Goal: Find specific page/section: Find specific page/section

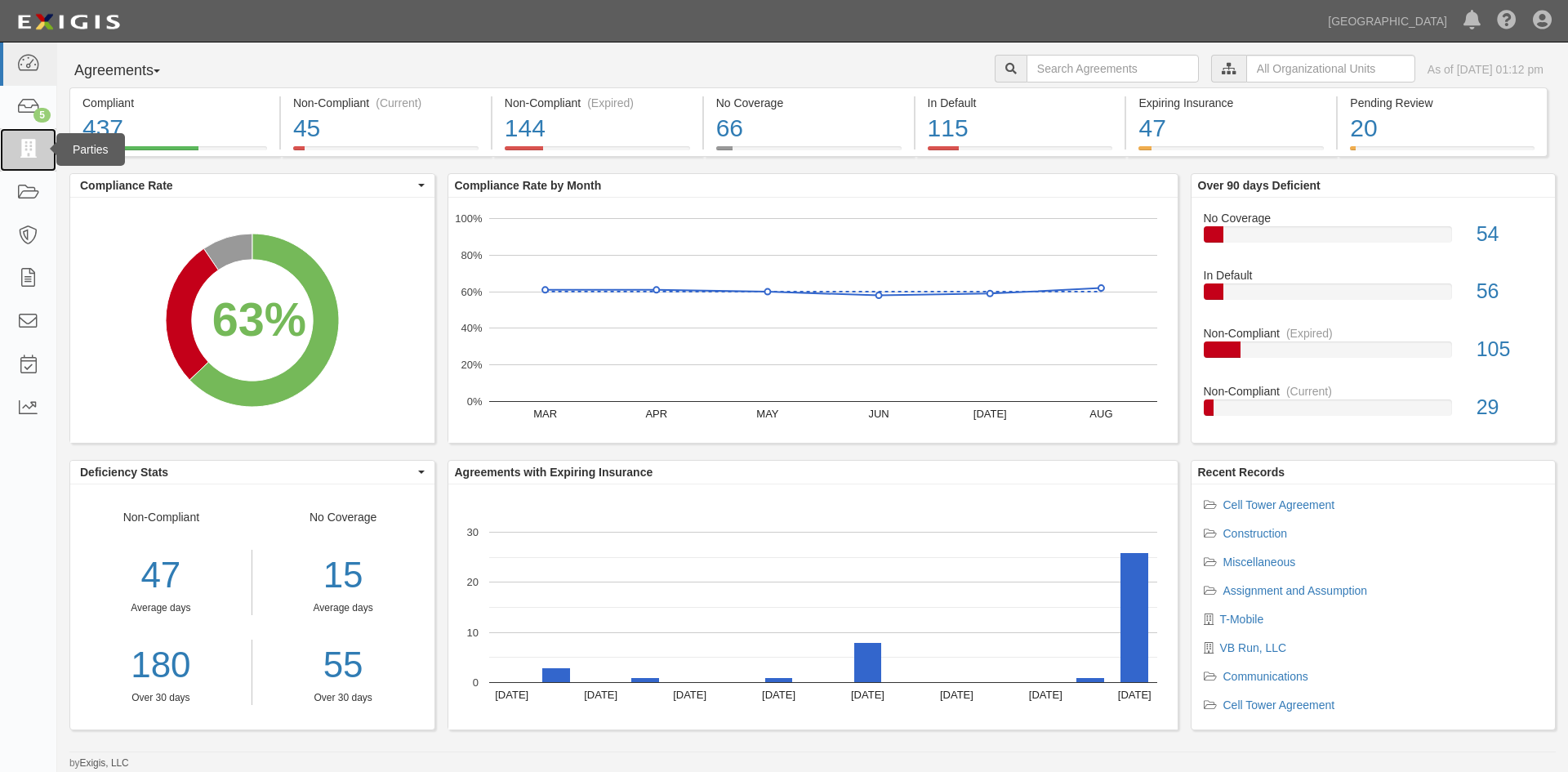
click at [23, 160] on link at bounding box center [28, 150] width 57 height 44
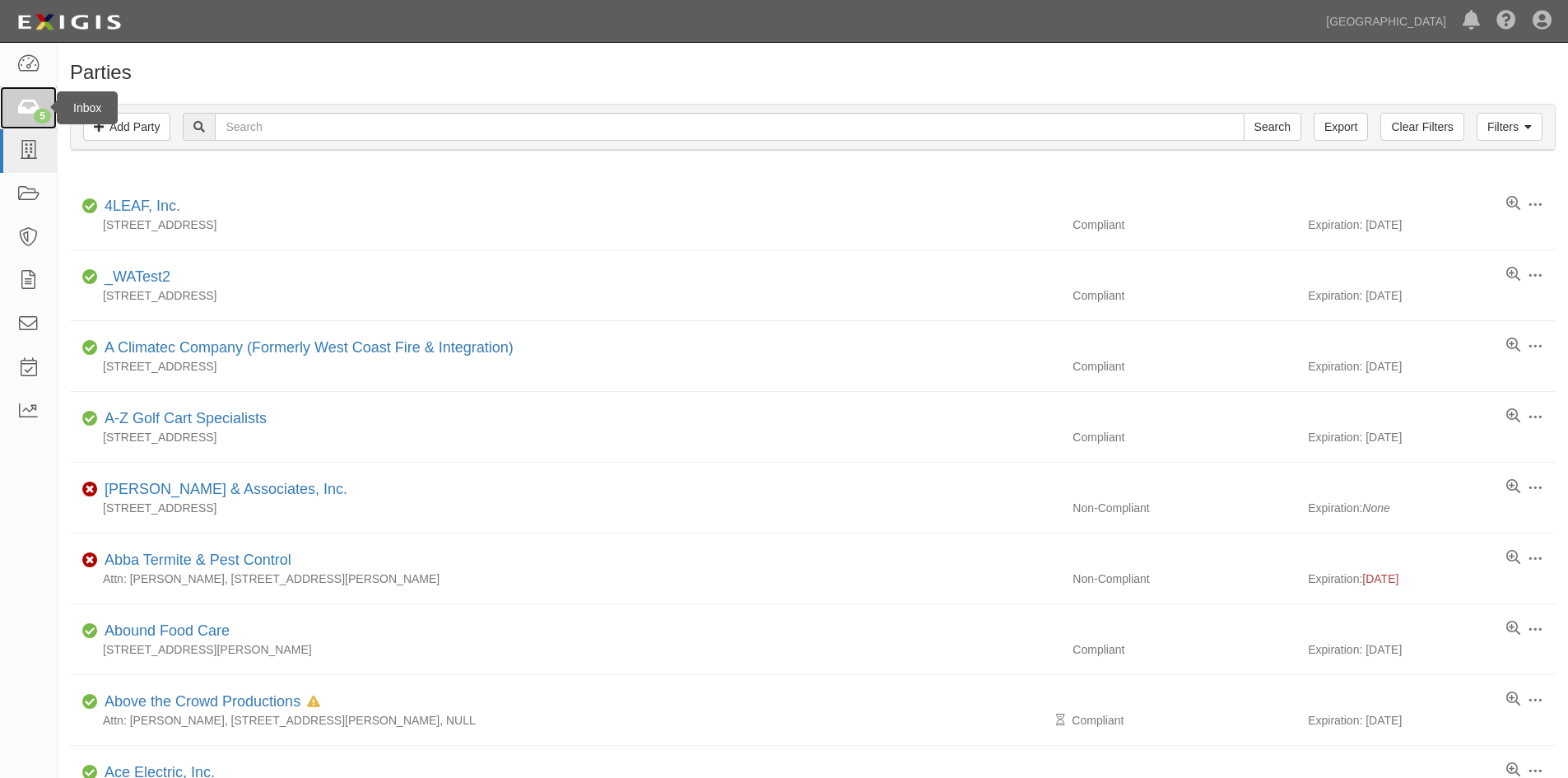
click at [29, 112] on icon at bounding box center [28, 108] width 23 height 19
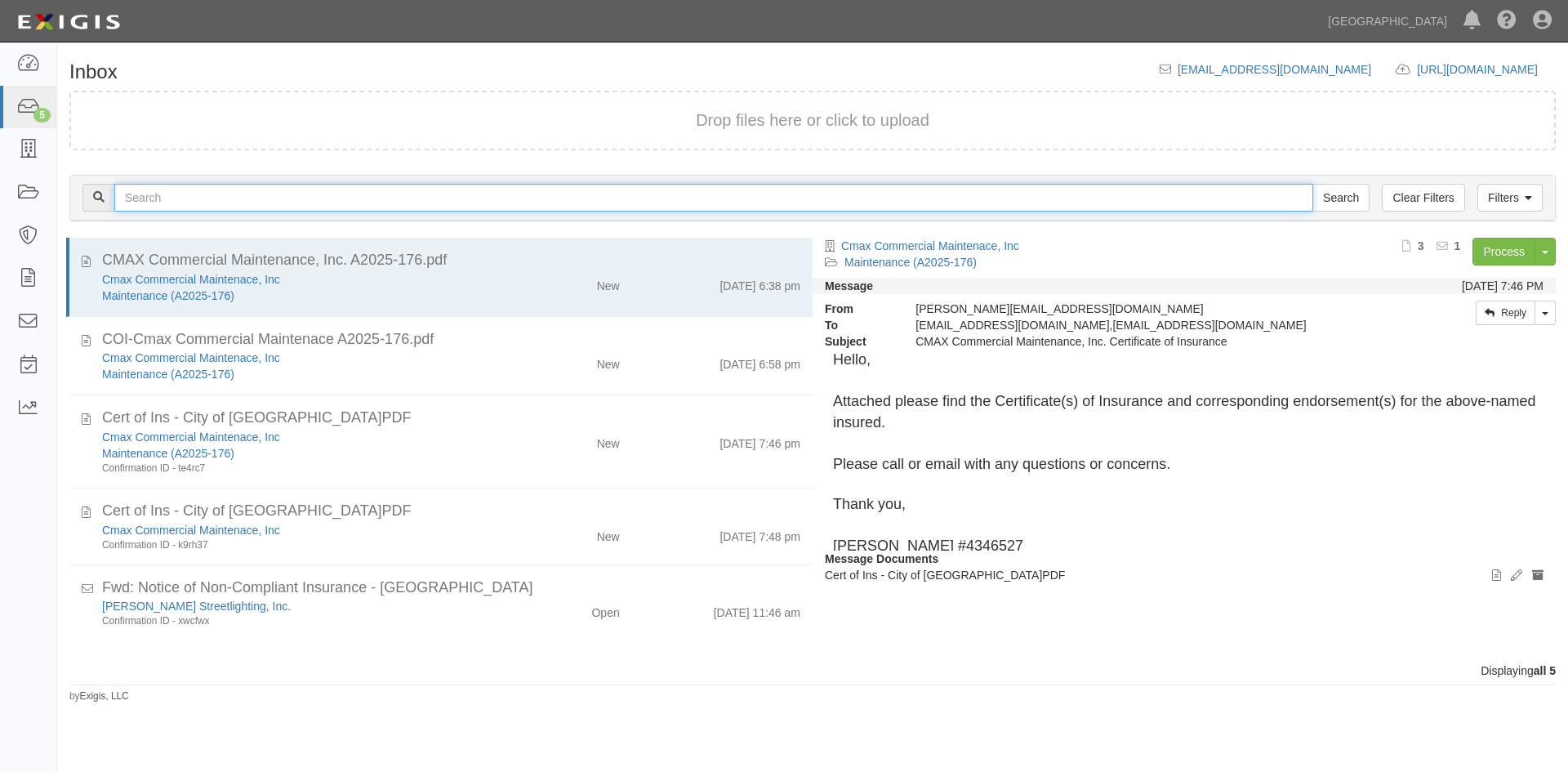
click at [187, 205] on input "text" at bounding box center [713, 198] width 1199 height 28
type input "6598"
click at [1312, 184] on input "Search" at bounding box center [1340, 198] width 57 height 28
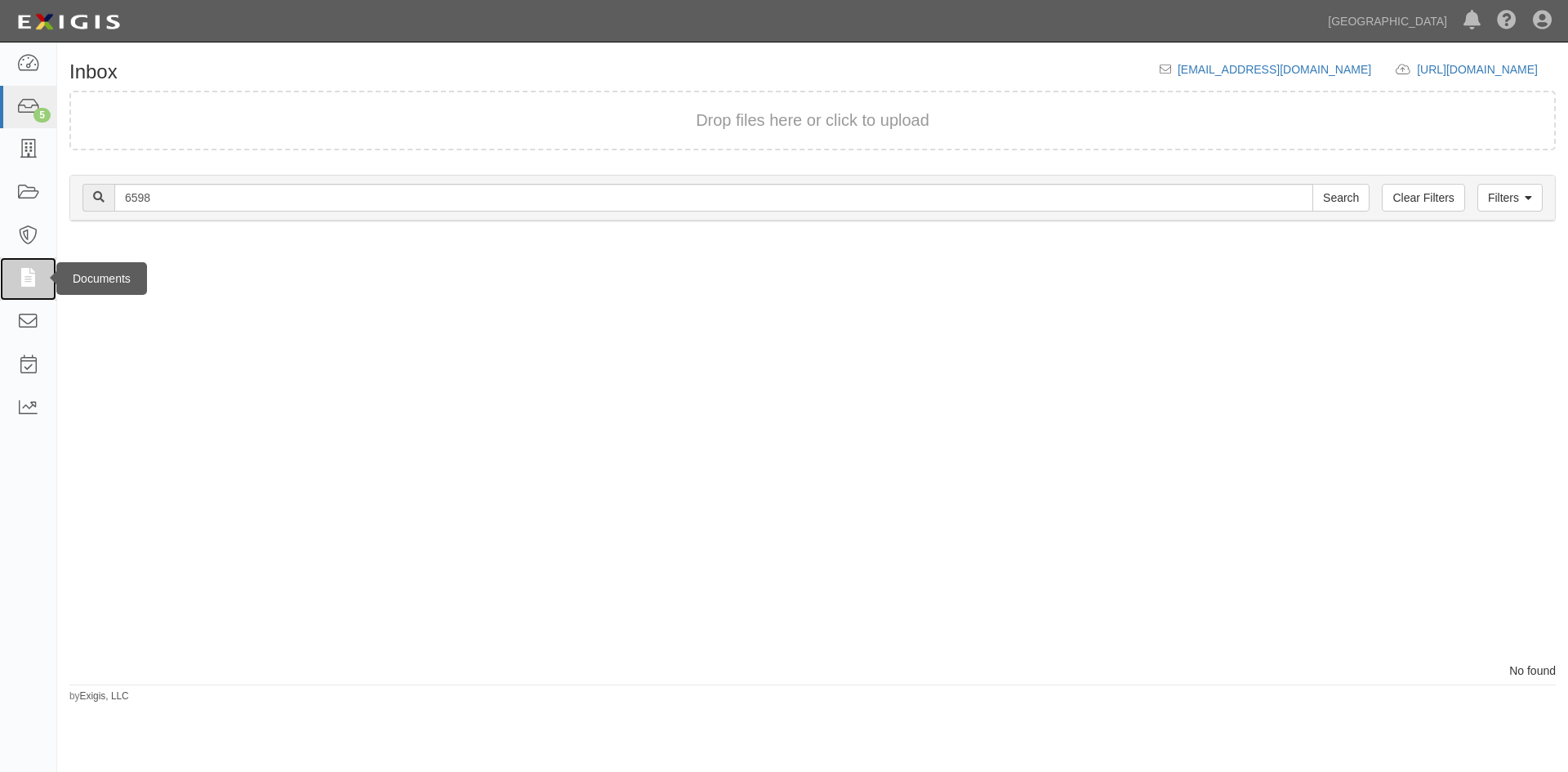
click at [31, 286] on icon at bounding box center [28, 279] width 23 height 19
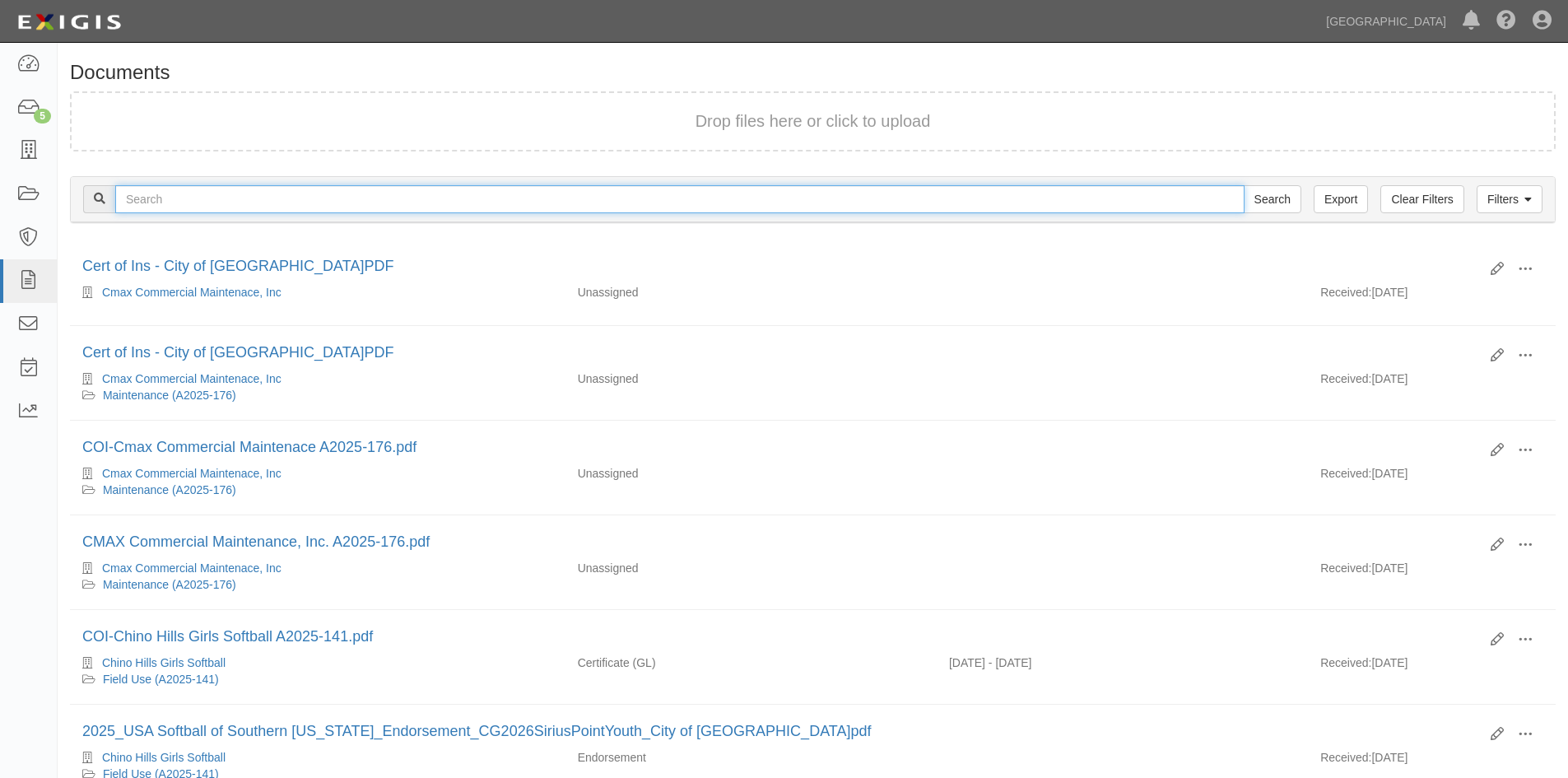
click at [220, 202] on input "text" at bounding box center [679, 200] width 1129 height 28
type input "6598"
click at [1244, 186] on input "Search" at bounding box center [1272, 200] width 57 height 28
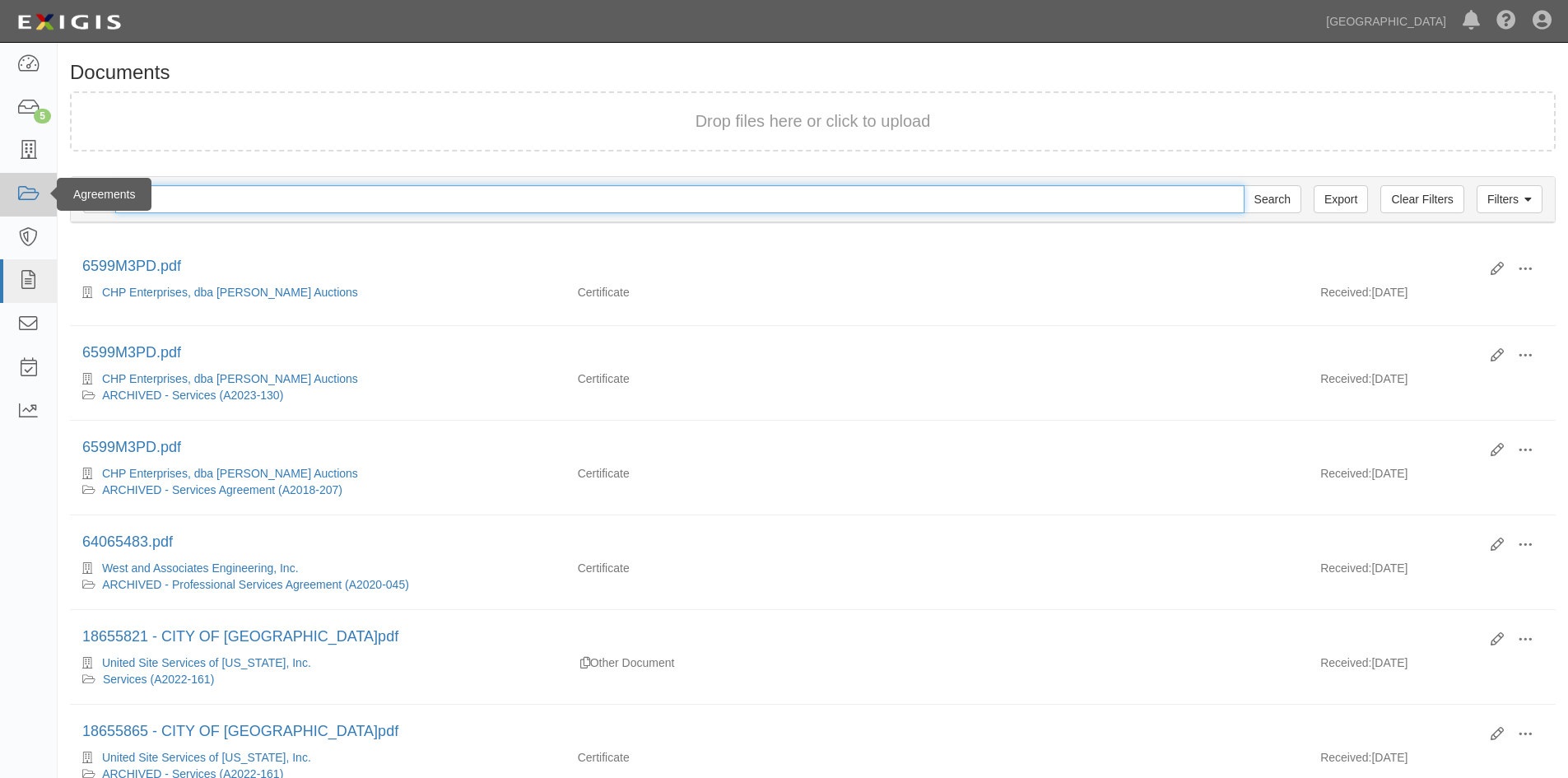
drag, startPoint x: 164, startPoint y: 202, endPoint x: 31, endPoint y: 175, distance: 135.7
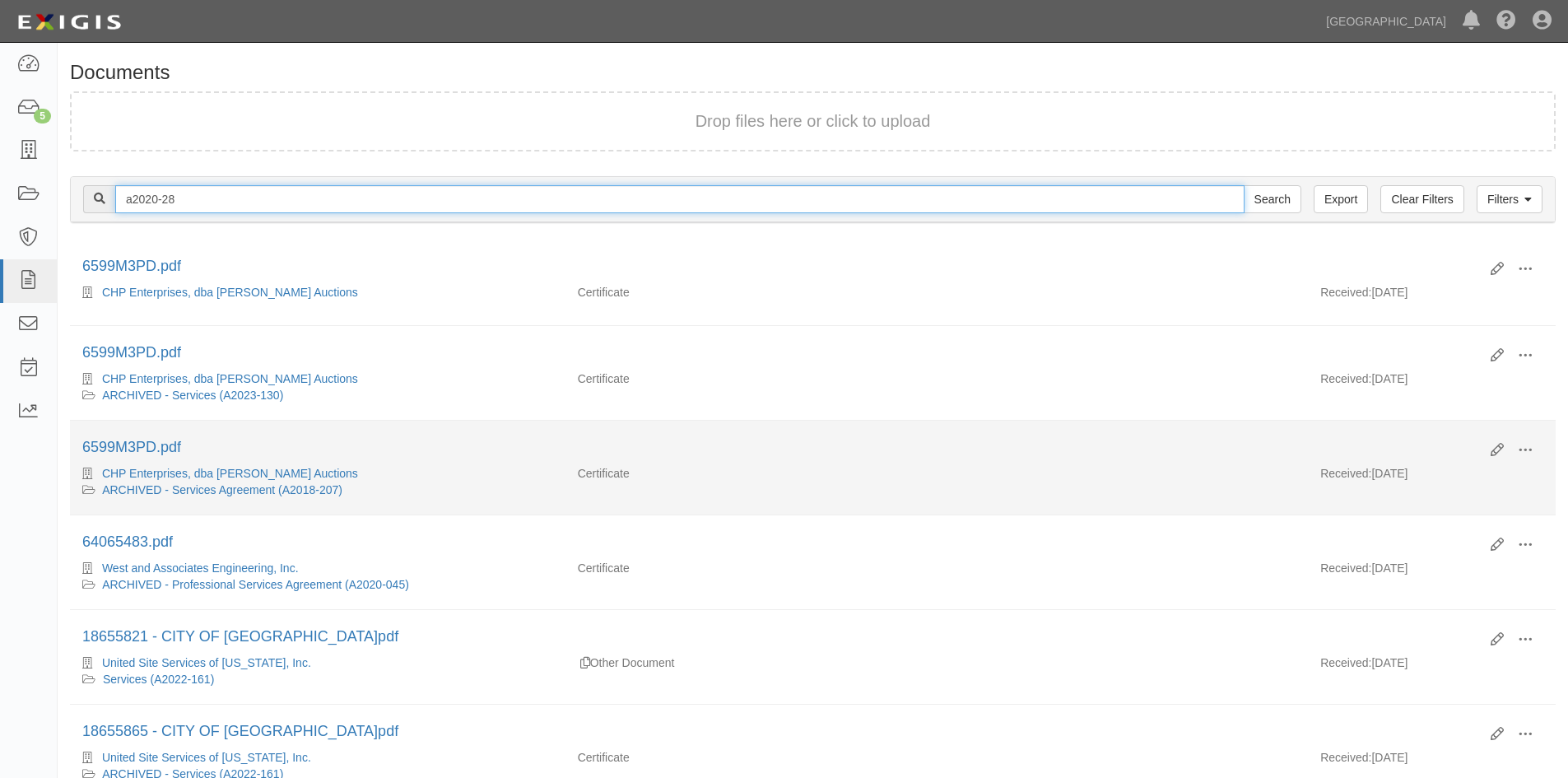
type input "a2020-28"
click at [1244, 186] on input "Search" at bounding box center [1272, 200] width 57 height 28
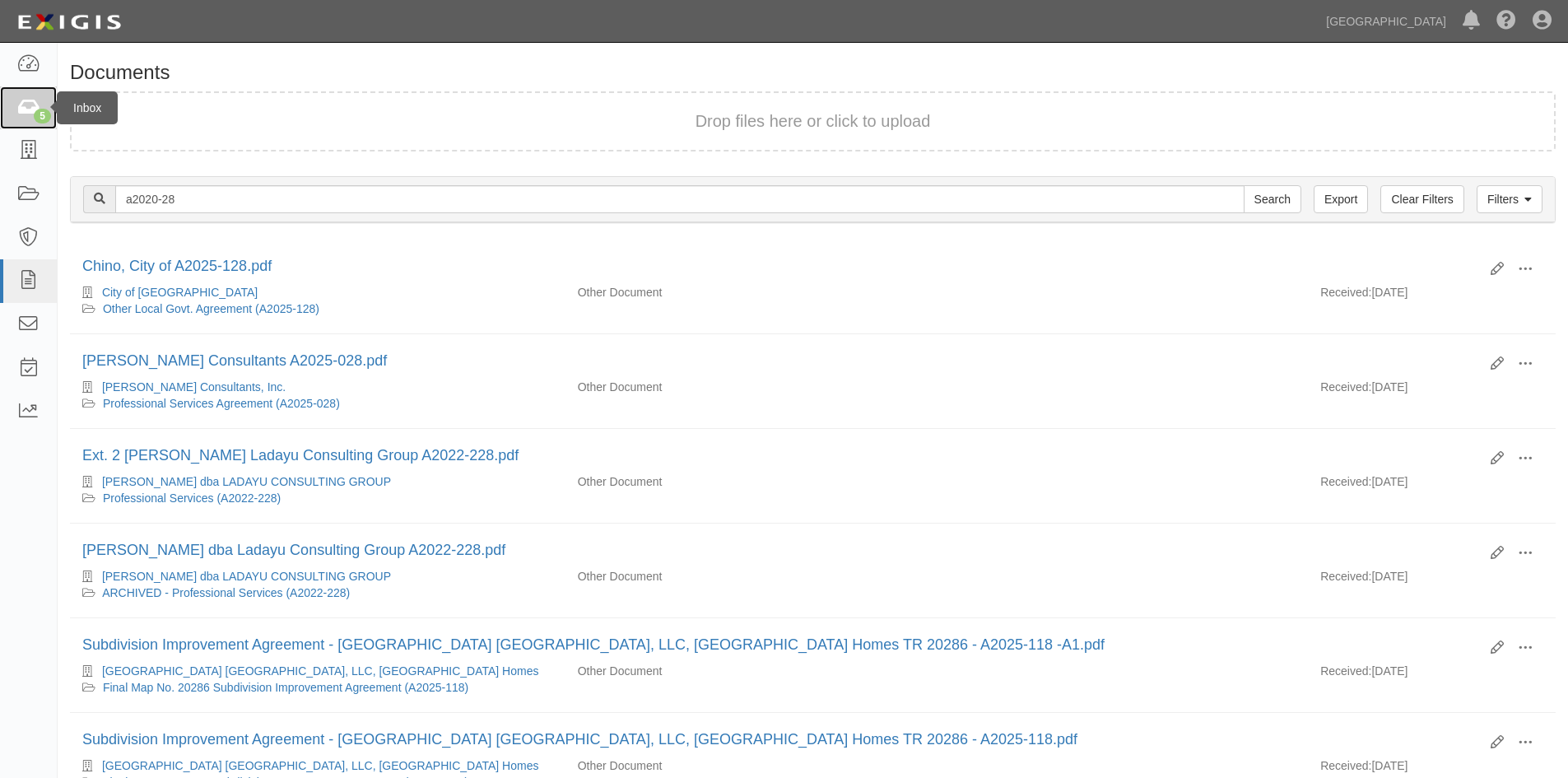
click at [29, 100] on icon at bounding box center [28, 108] width 23 height 19
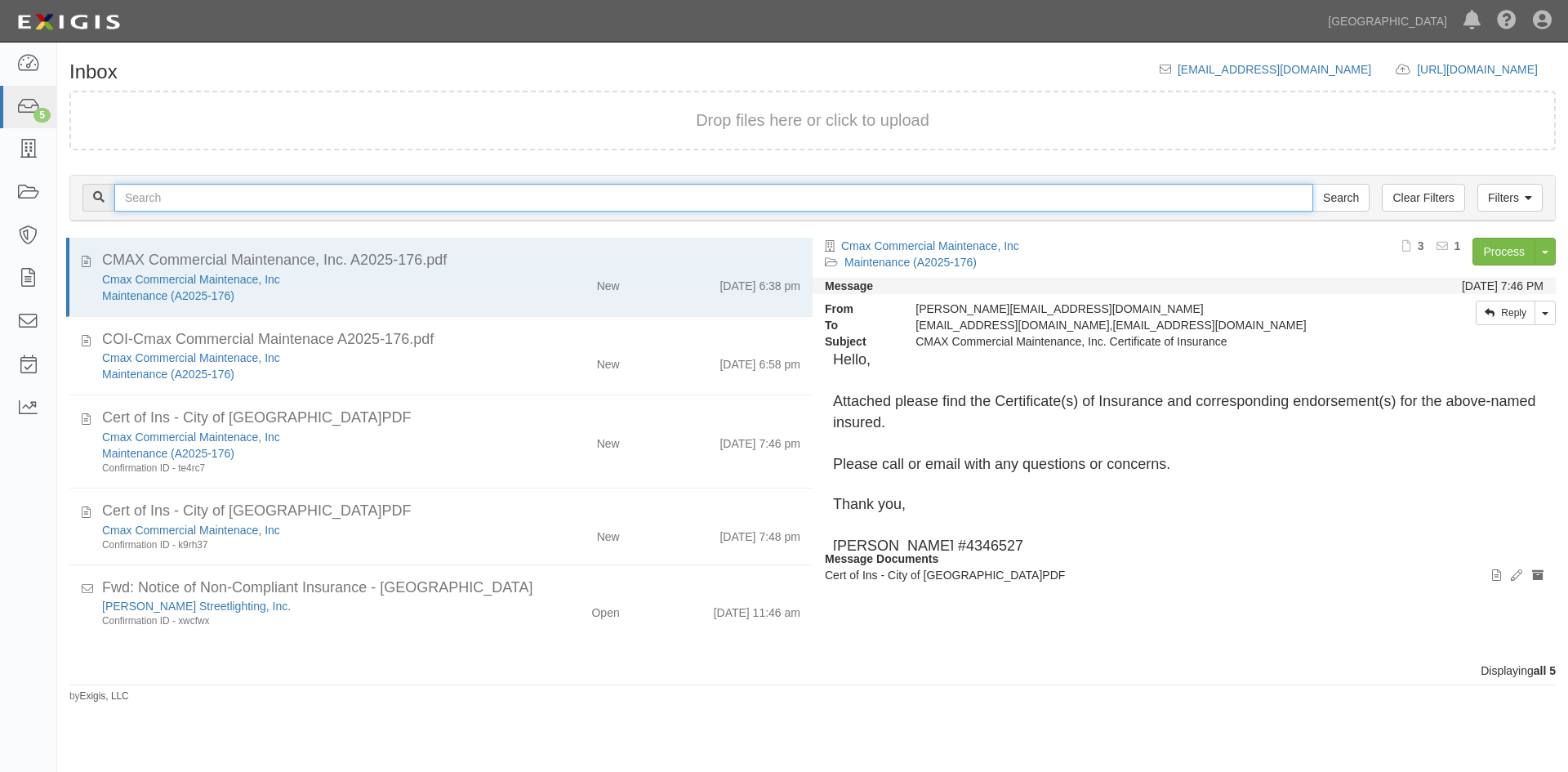
click at [150, 199] on input "text" at bounding box center [713, 198] width 1199 height 28
type input "A02-28"
click at [1312, 184] on input "Search" at bounding box center [1340, 198] width 57 height 28
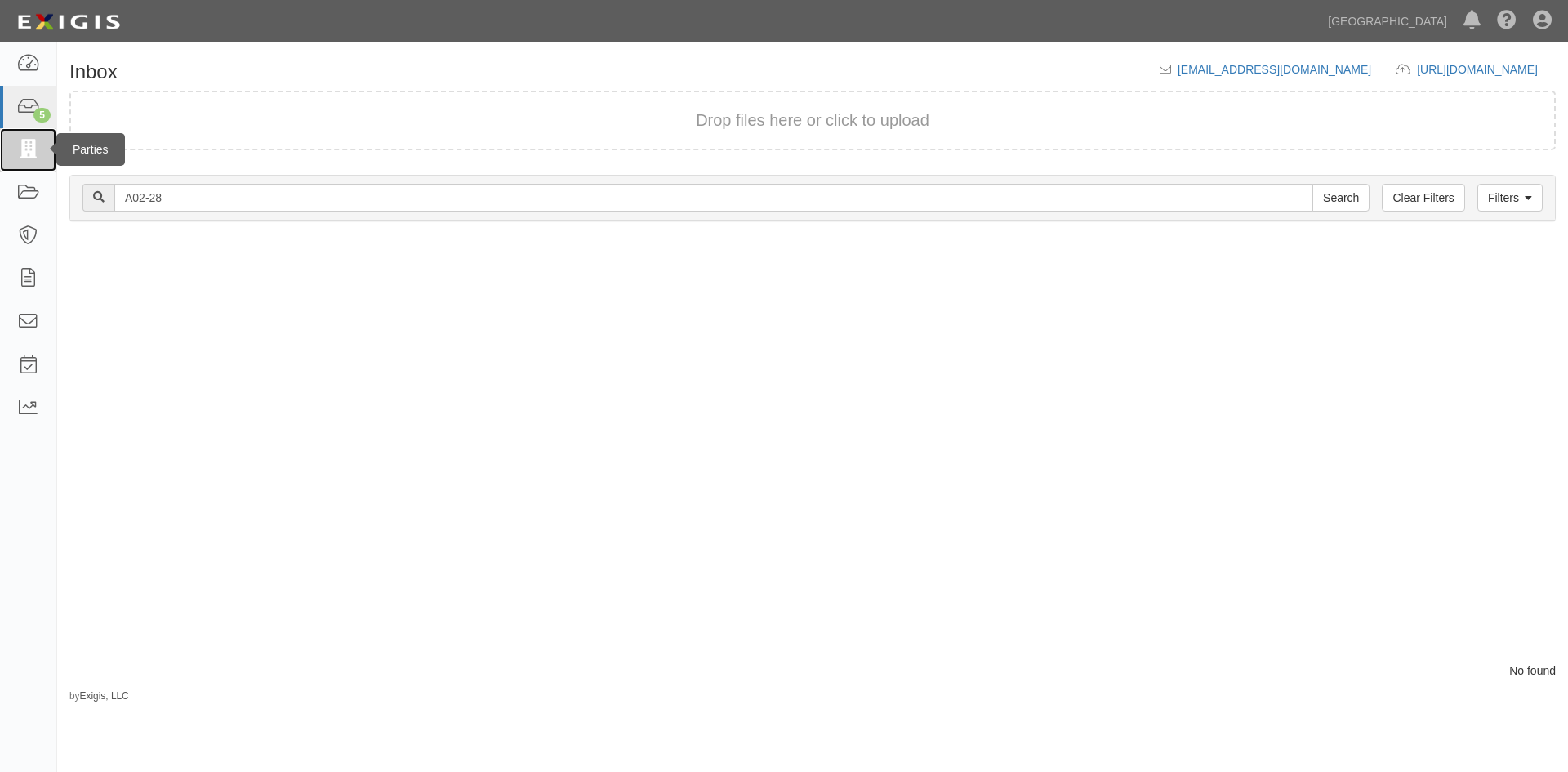
click at [22, 145] on icon at bounding box center [28, 150] width 23 height 19
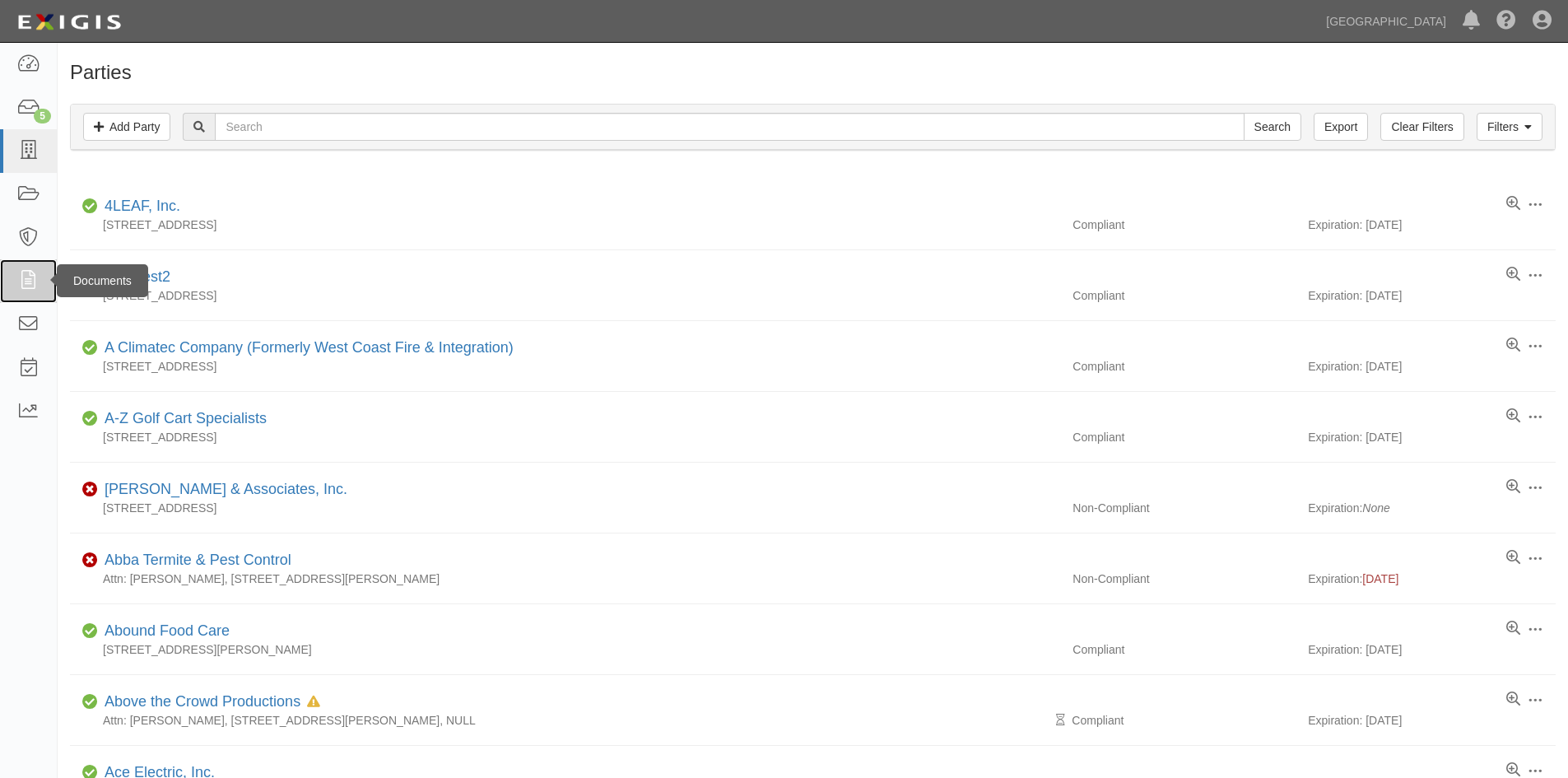
click at [23, 272] on icon at bounding box center [28, 281] width 23 height 19
click at [22, 98] on icon at bounding box center [28, 108] width 23 height 19
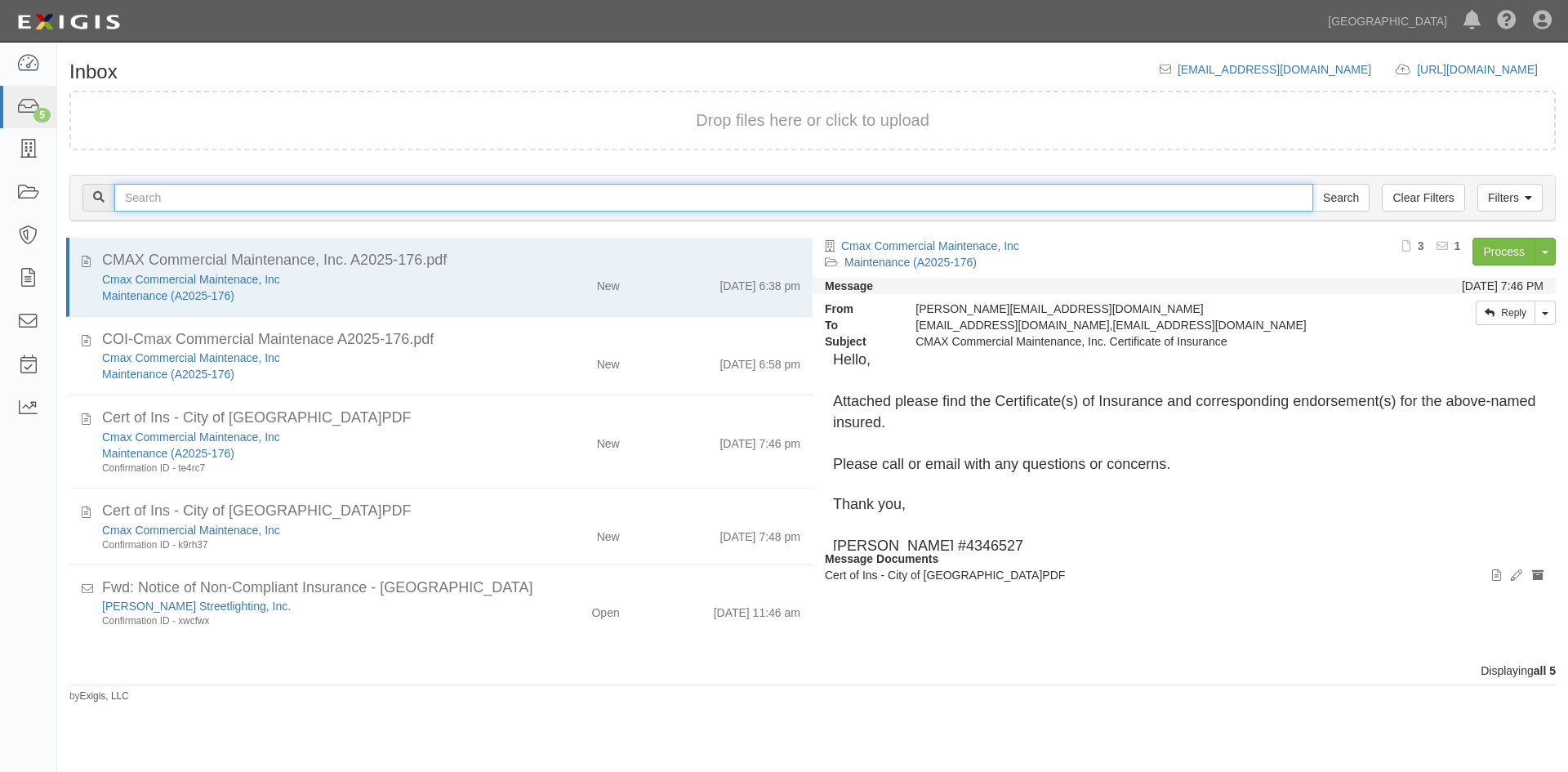
click at [144, 198] on input "text" at bounding box center [713, 198] width 1199 height 28
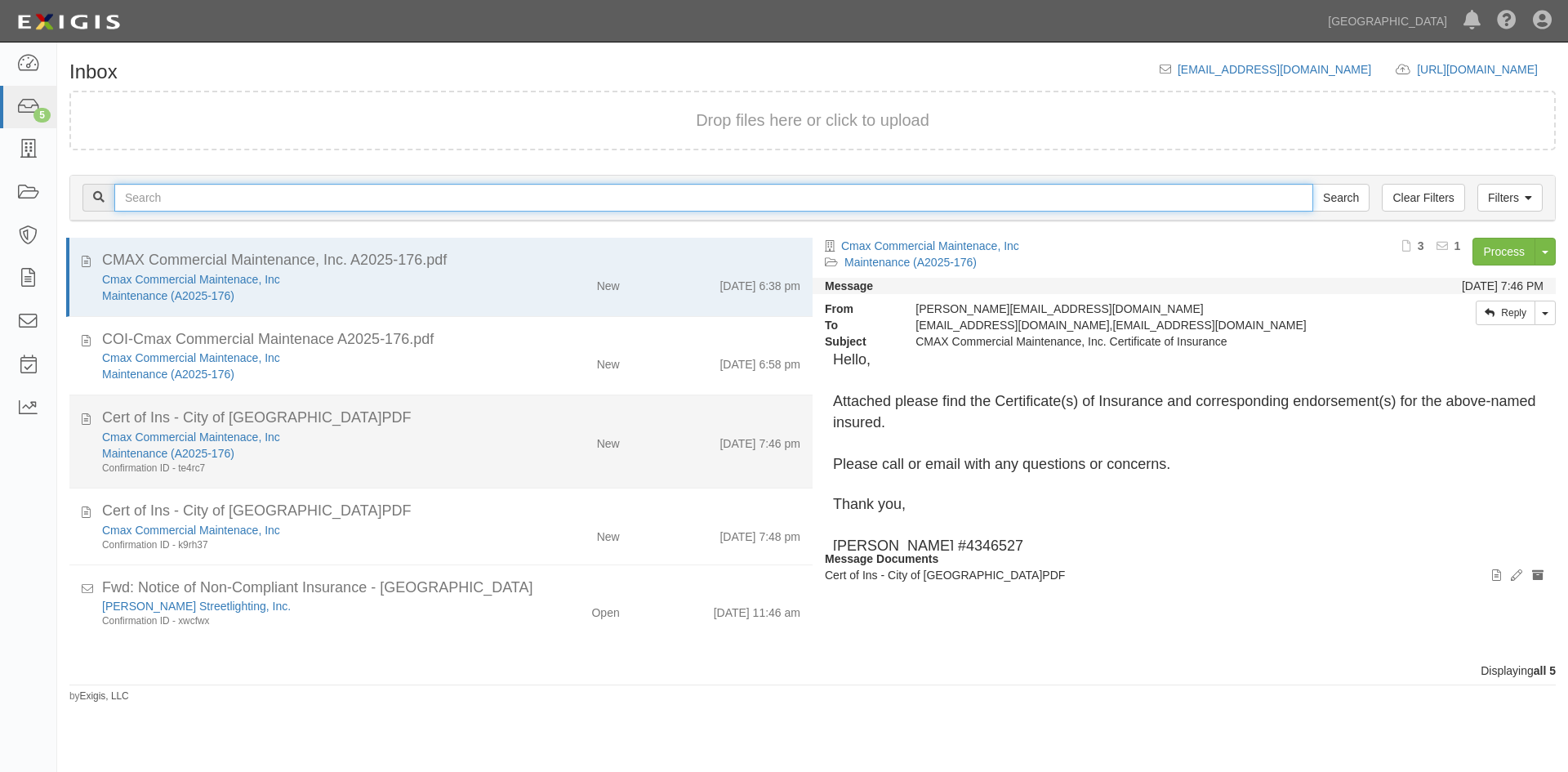
type input "A02-28"
click at [1312, 184] on input "Search" at bounding box center [1340, 198] width 57 height 28
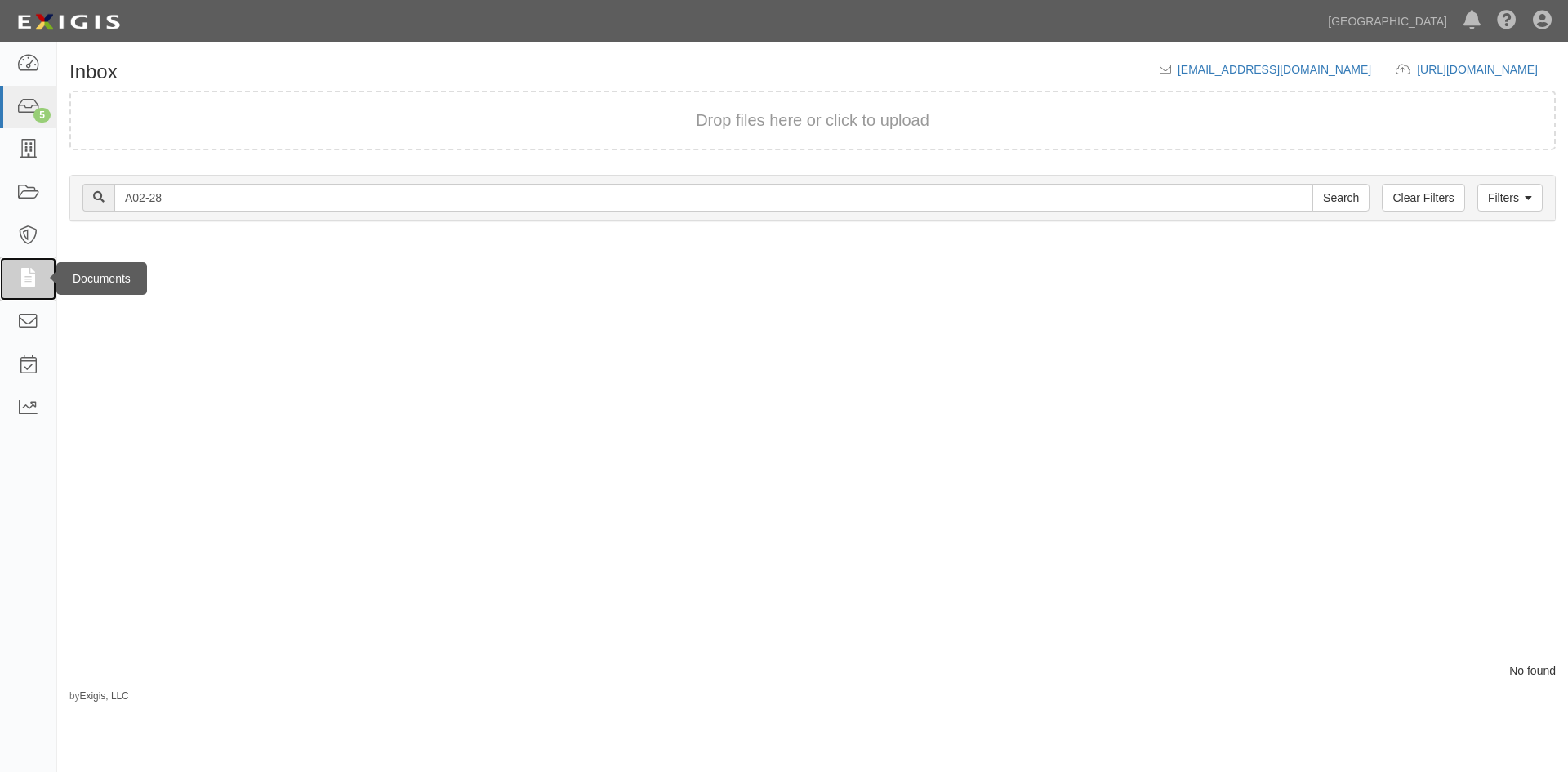
click at [25, 282] on icon at bounding box center [28, 279] width 23 height 19
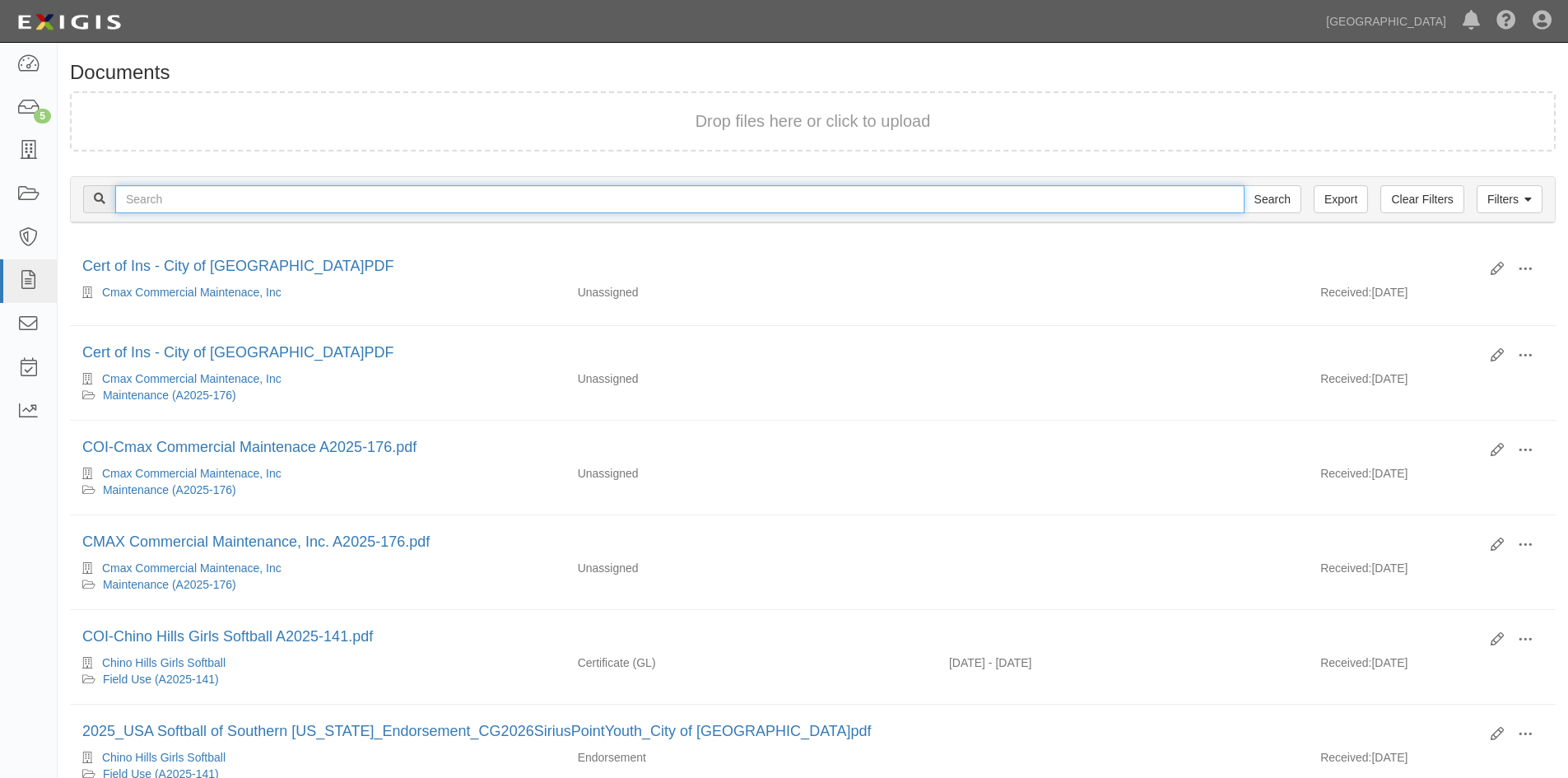
click at [156, 204] on input "text" at bounding box center [679, 200] width 1129 height 28
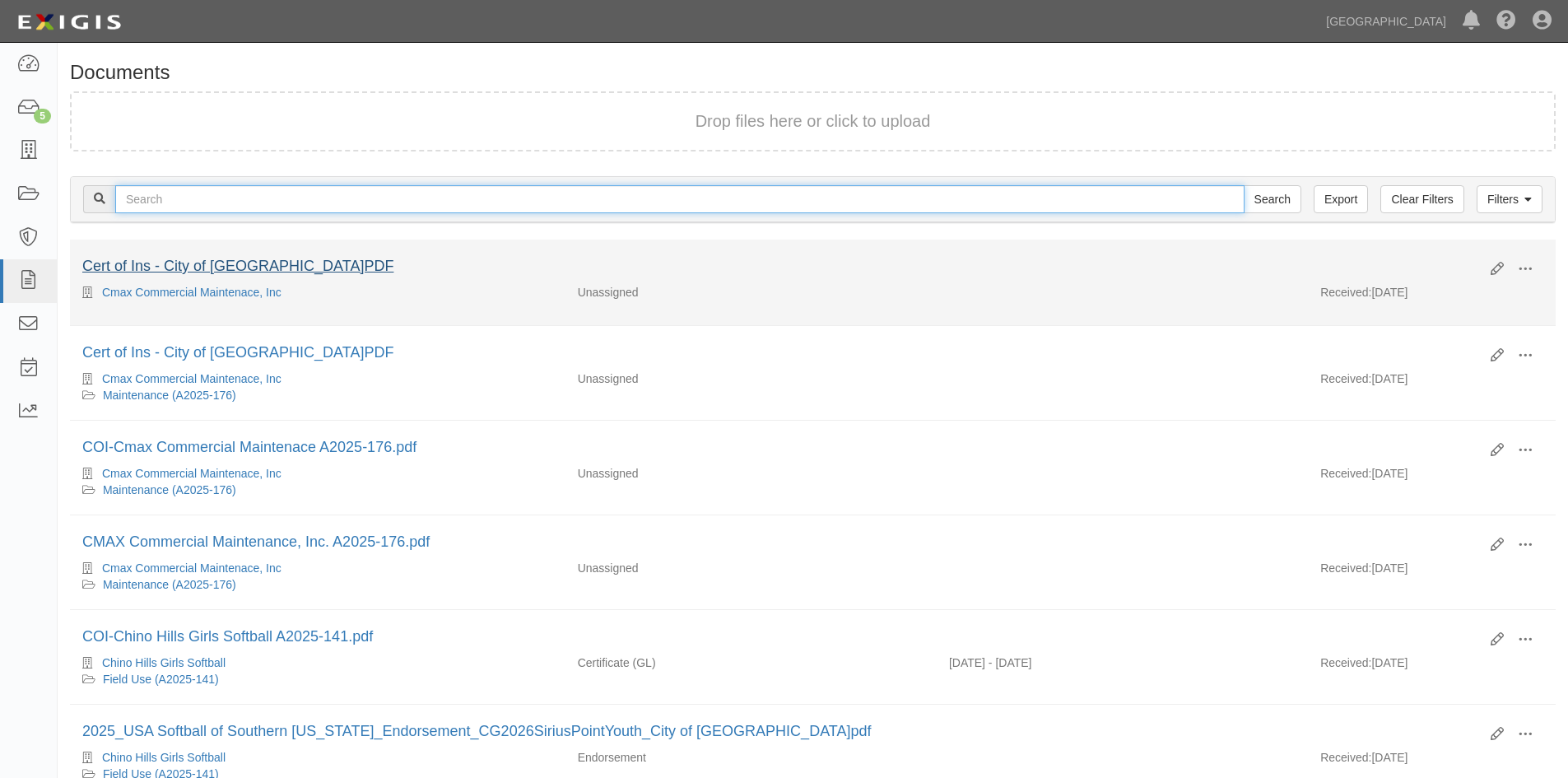
type input "A02-28"
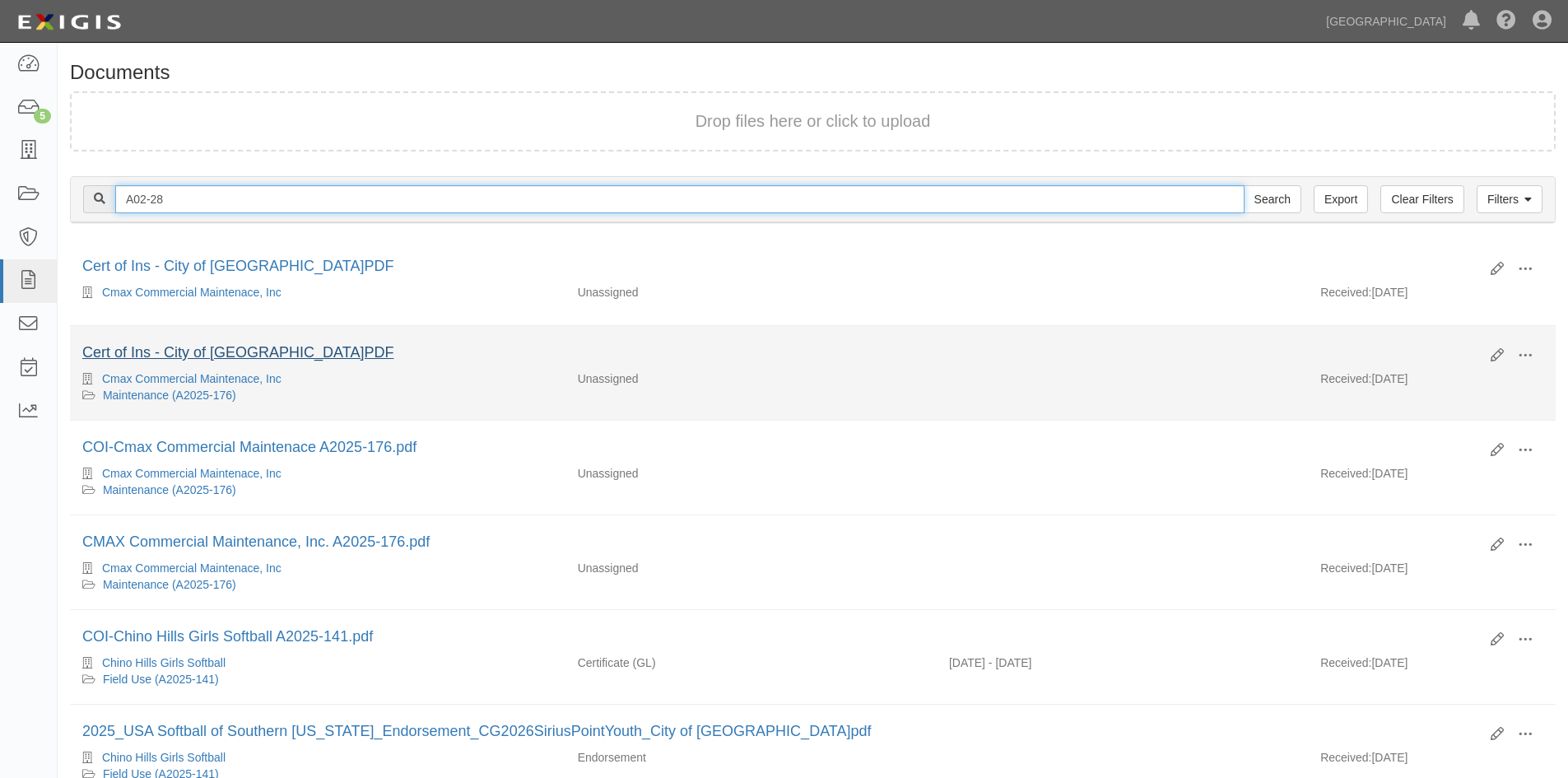
click at [1244, 186] on input "Search" at bounding box center [1272, 200] width 57 height 28
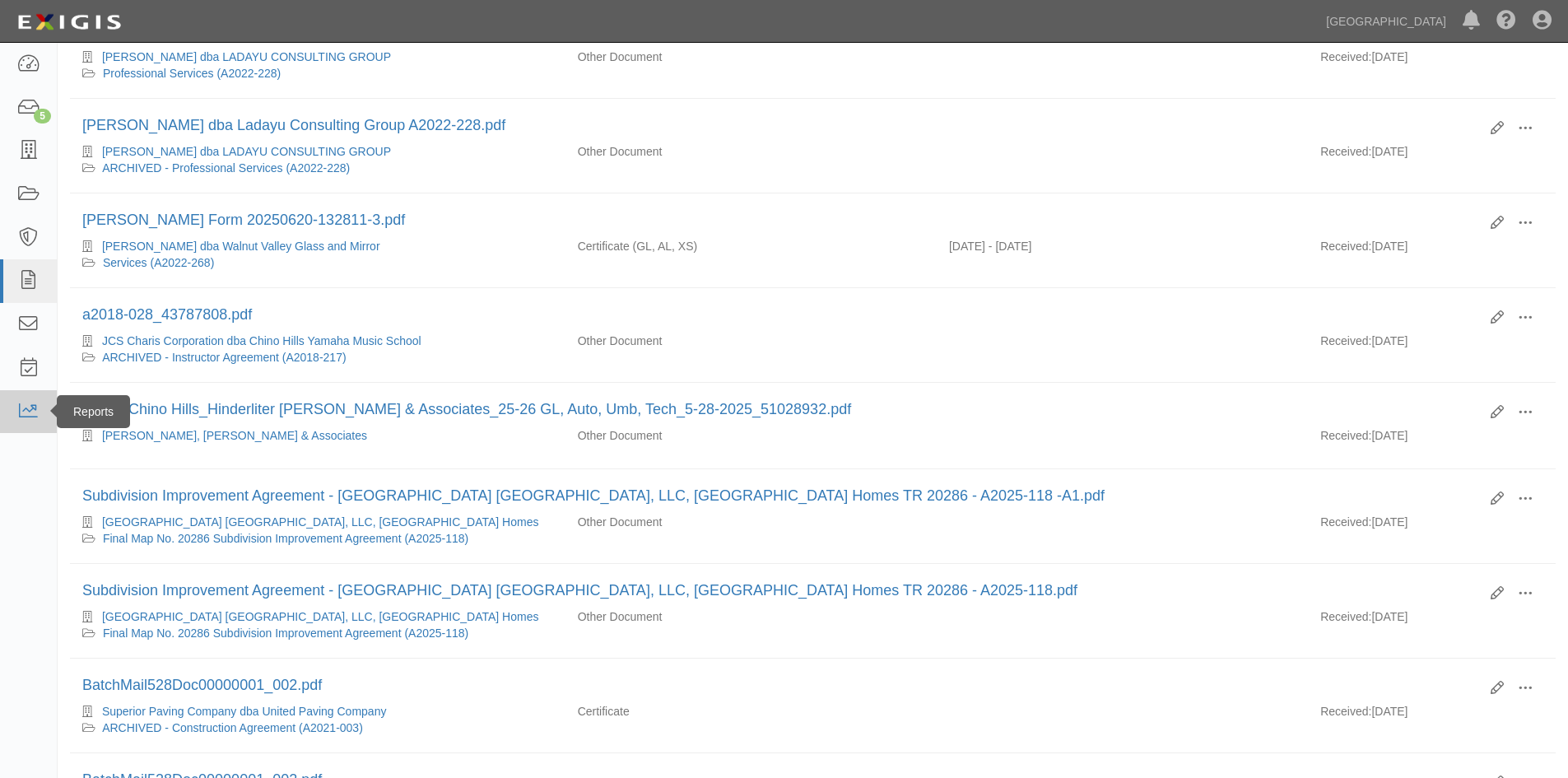
scroll to position [826, 0]
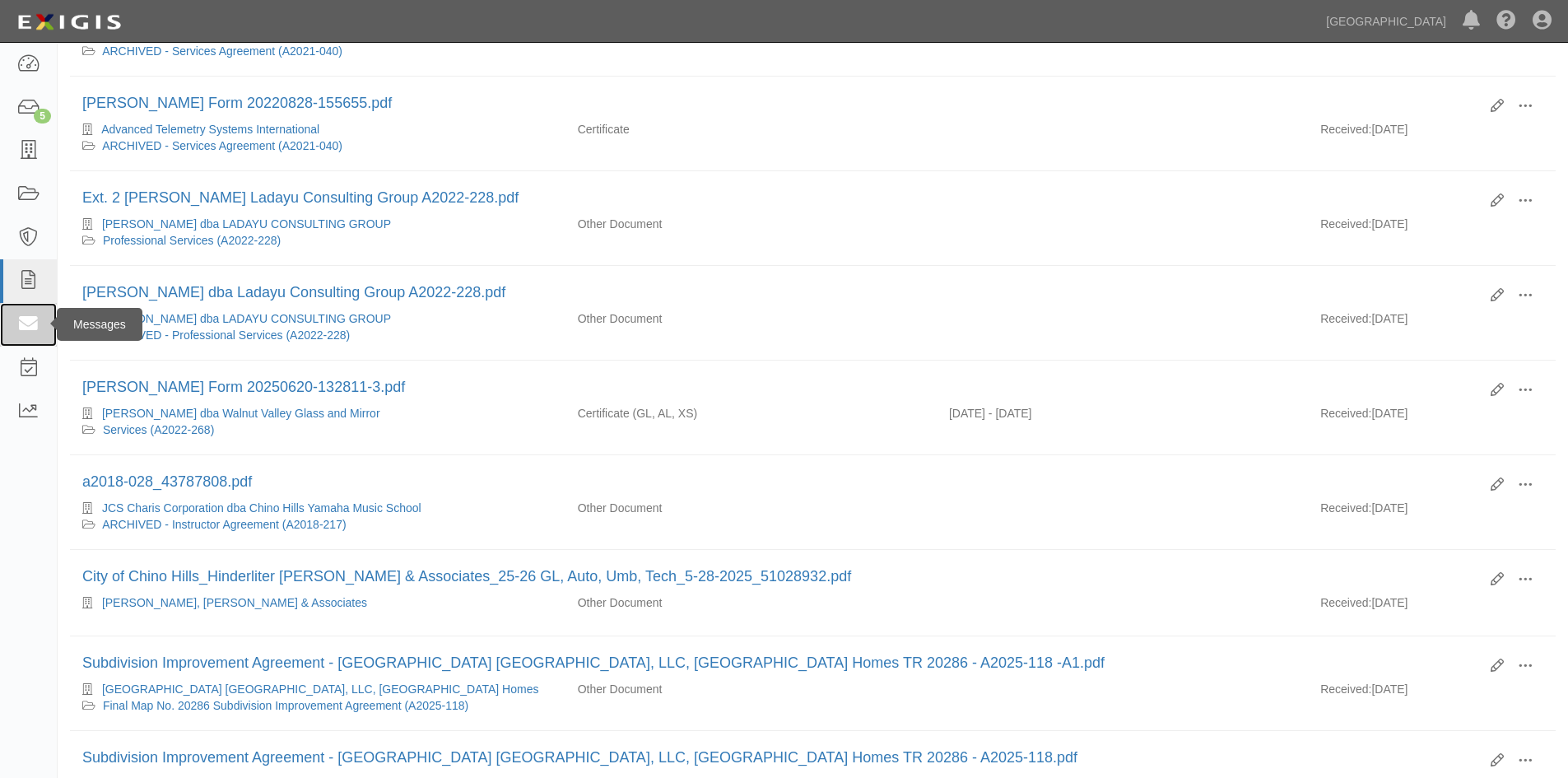
click at [27, 318] on icon at bounding box center [28, 324] width 23 height 19
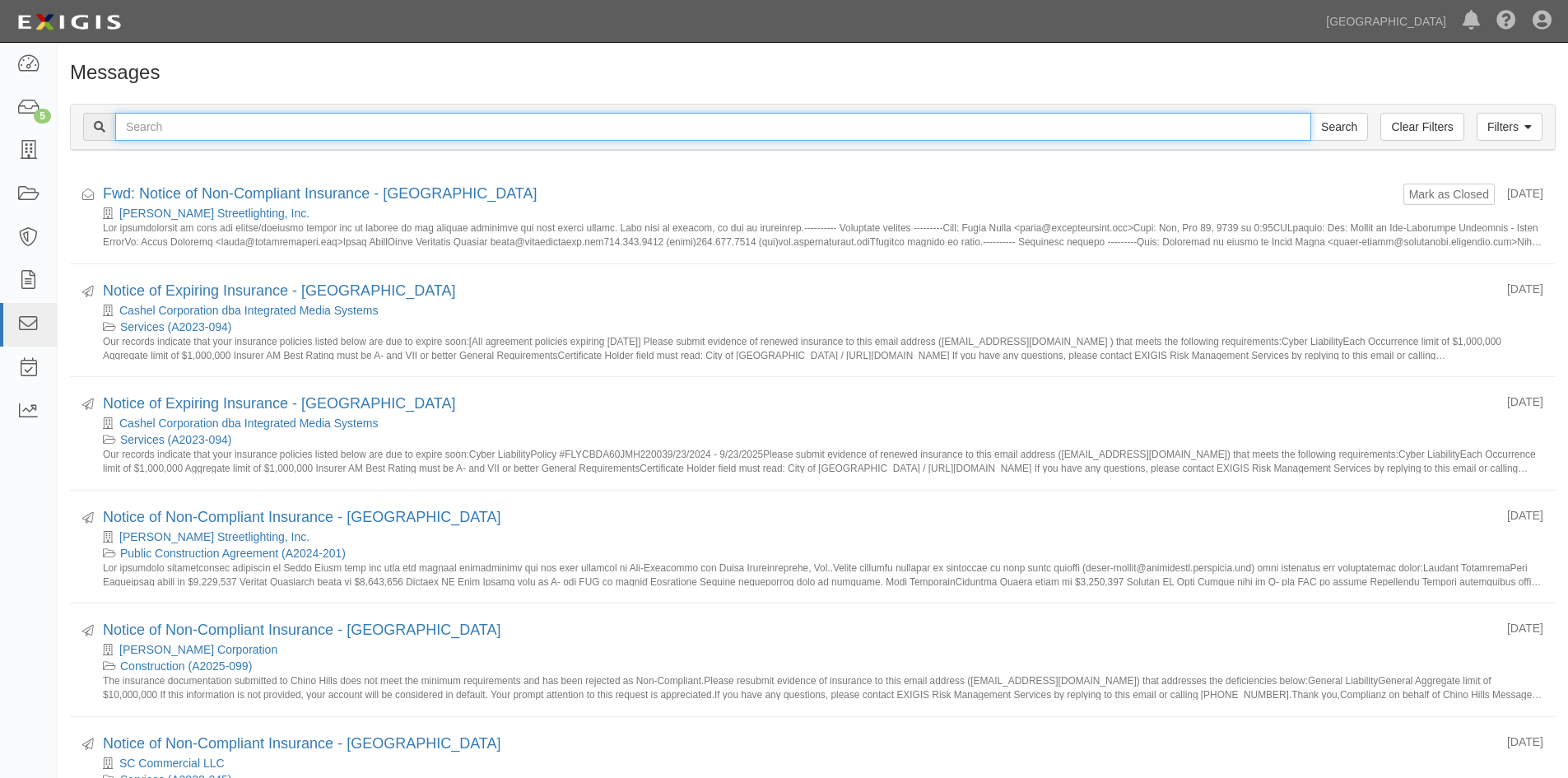
click at [143, 126] on input "text" at bounding box center [713, 127] width 1196 height 28
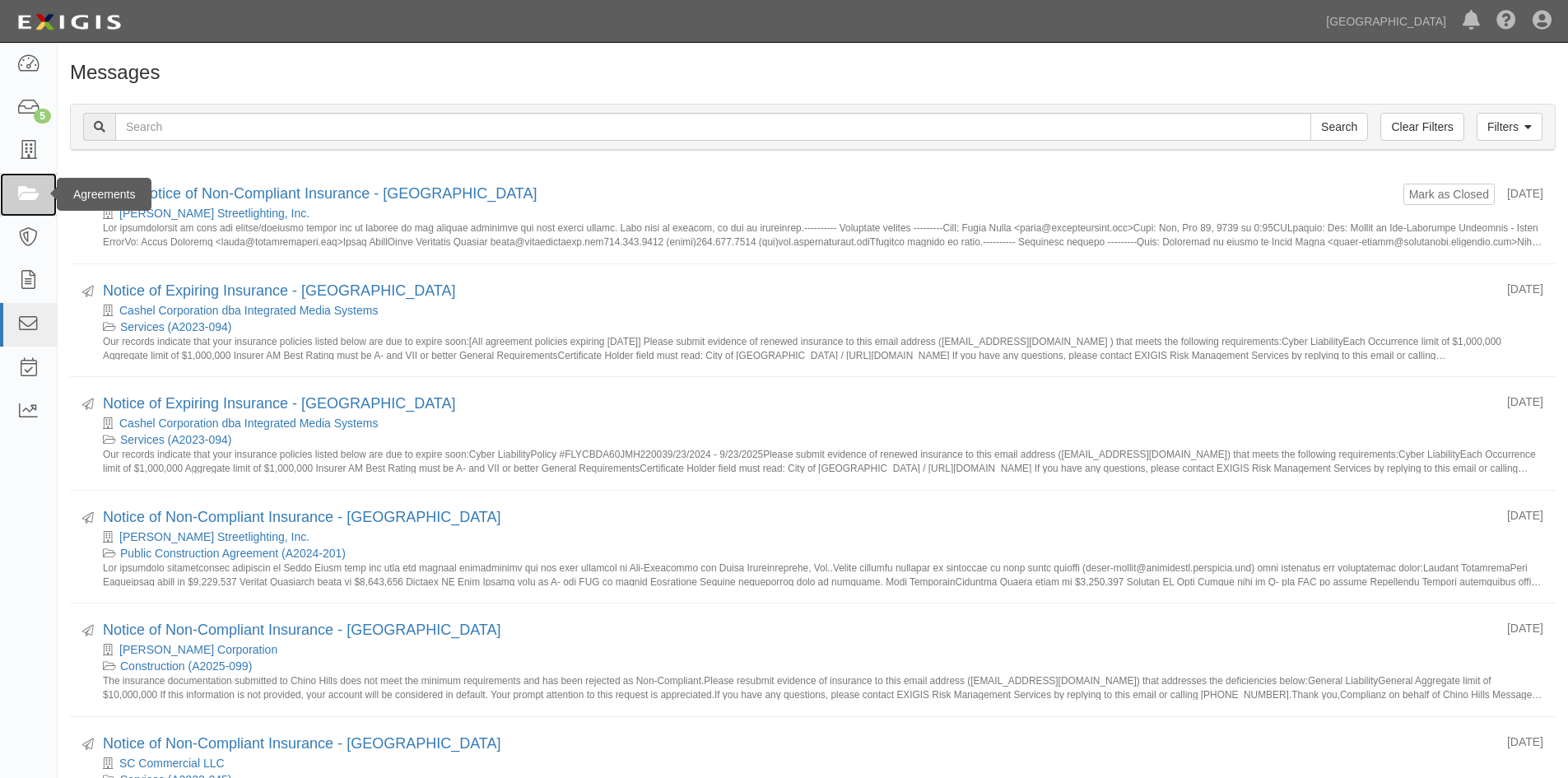
click at [29, 187] on icon at bounding box center [28, 195] width 23 height 19
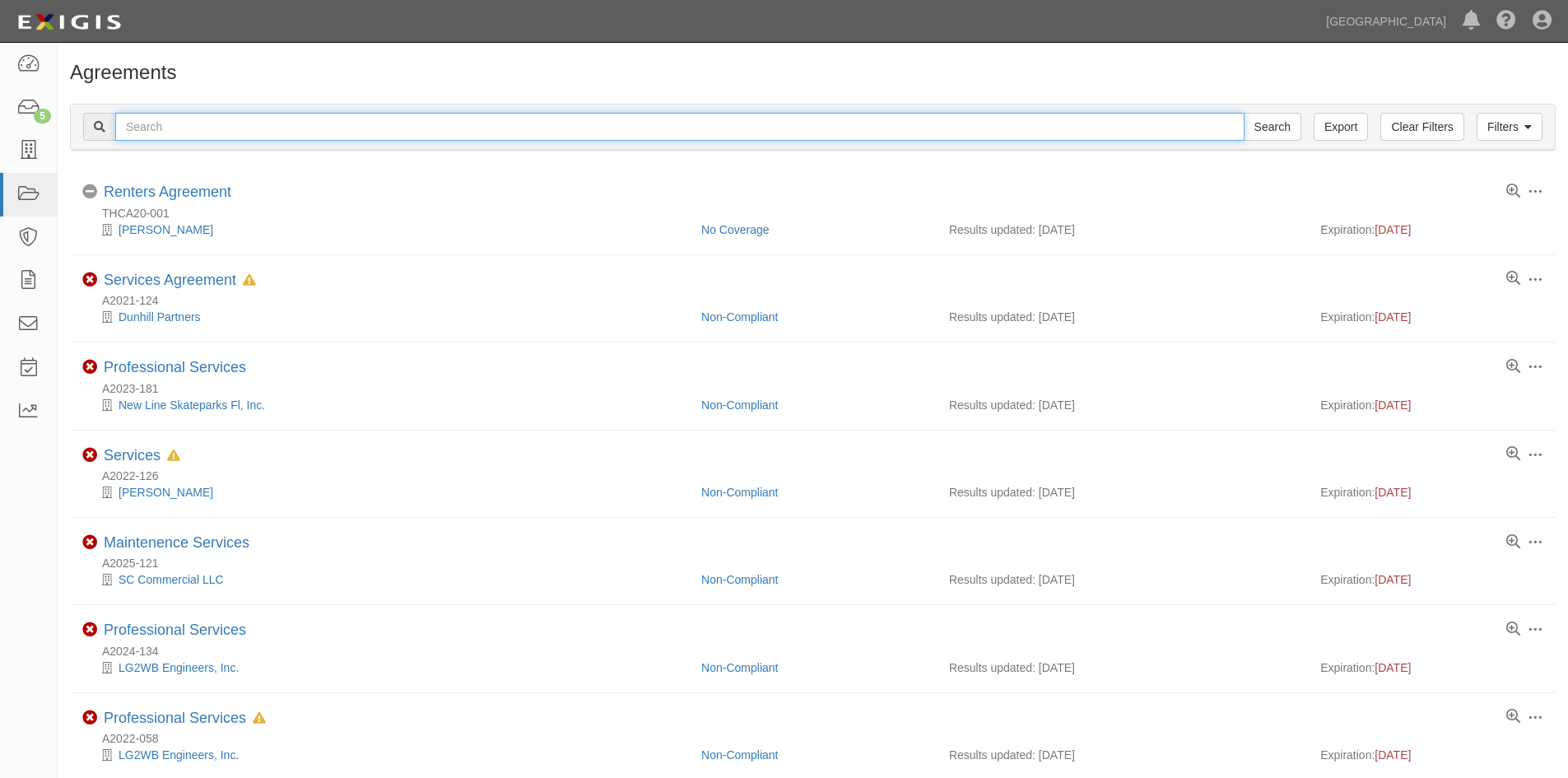
click at [179, 129] on input "text" at bounding box center [679, 127] width 1129 height 28
type input "A02-28"
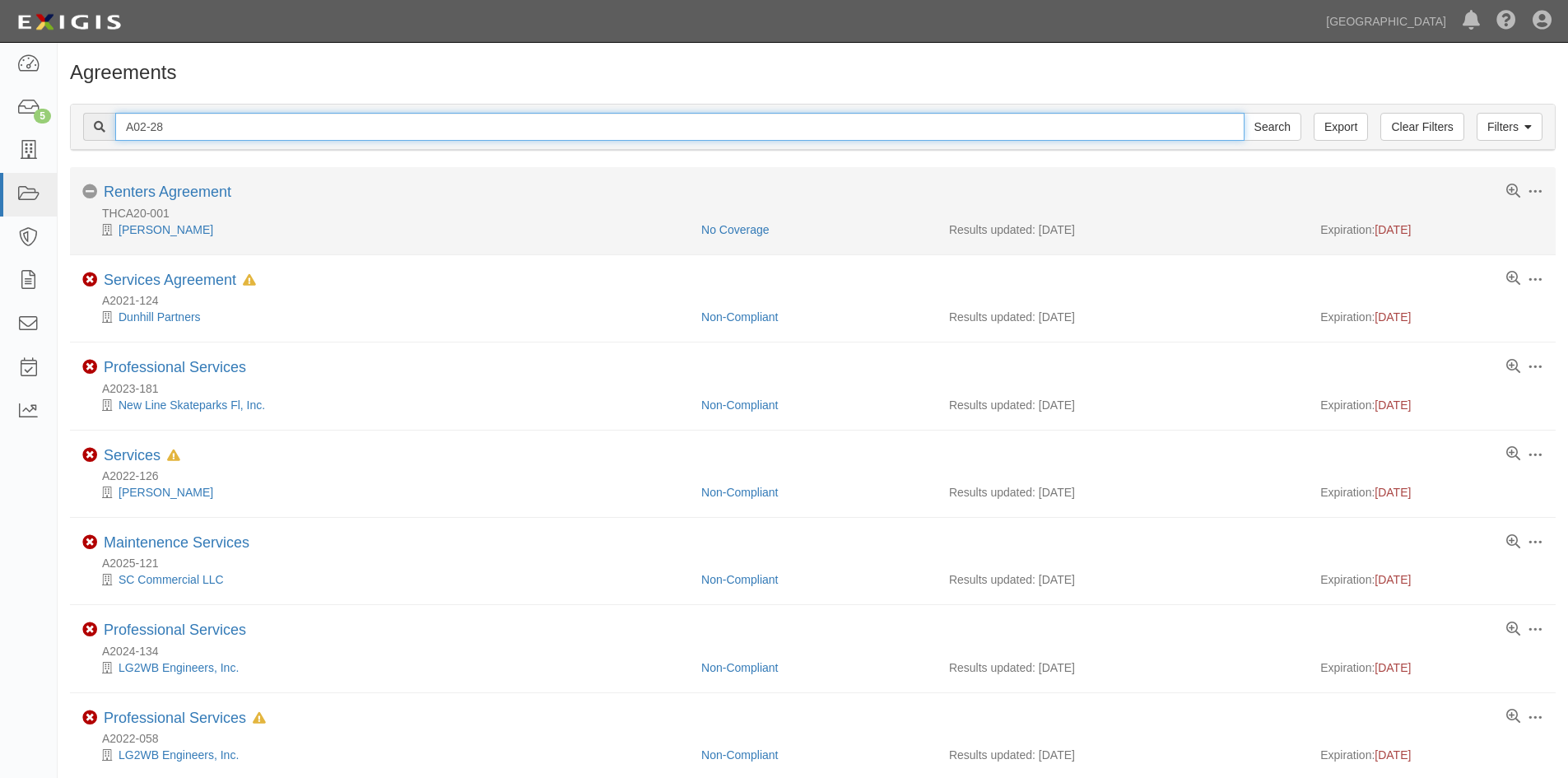
click at [1244, 112] on input "Search" at bounding box center [1272, 127] width 57 height 28
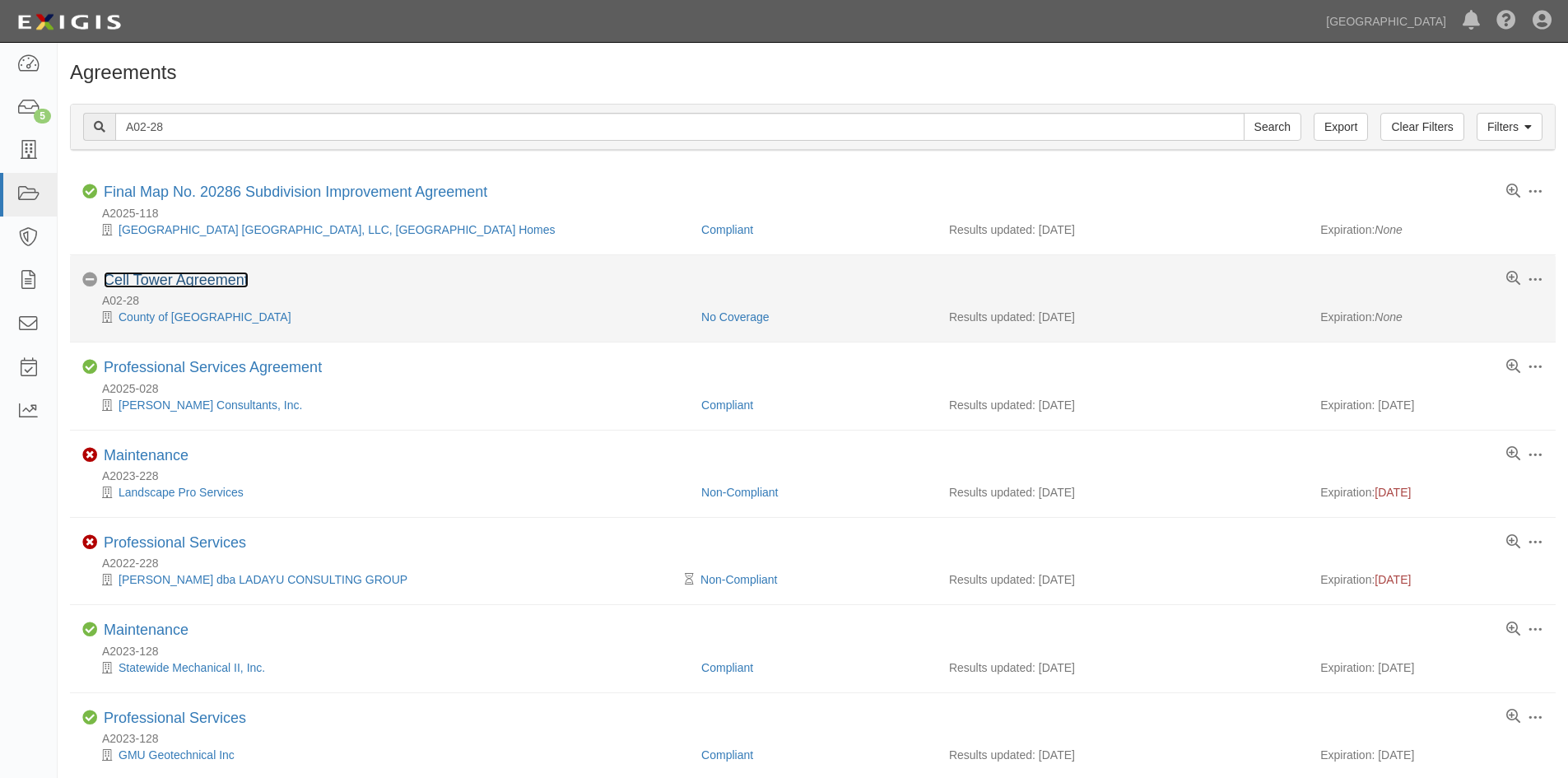
click at [159, 279] on link "Cell Tower Agreement" at bounding box center [176, 280] width 145 height 17
